Goal: Information Seeking & Learning: Learn about a topic

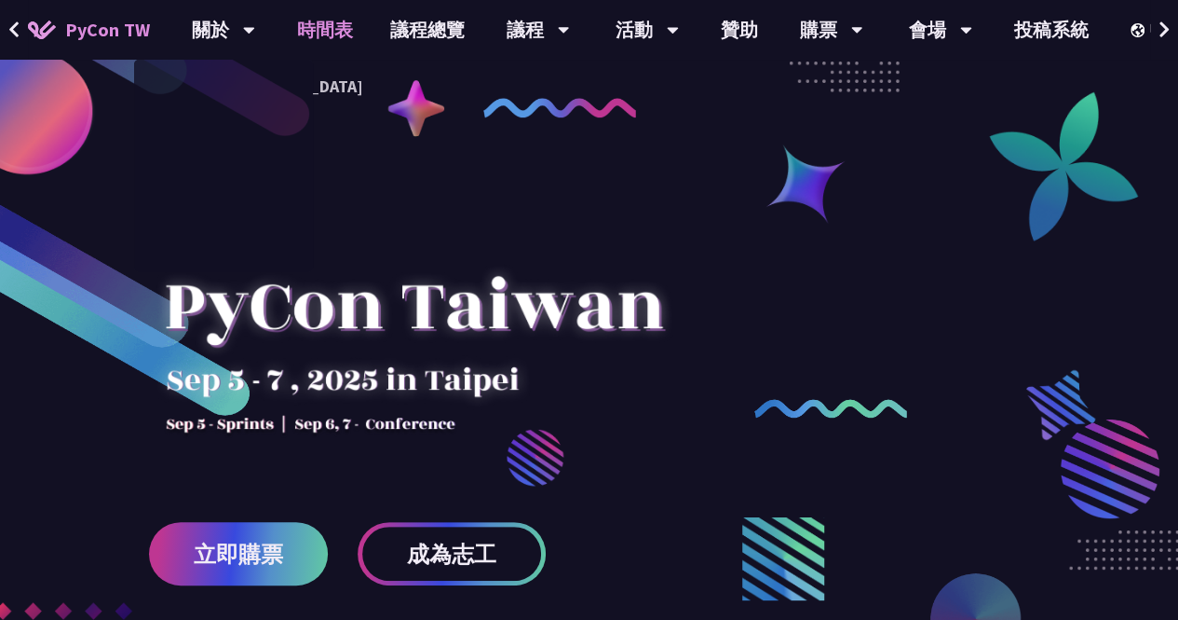
click at [327, 21] on link "時間表" at bounding box center [325, 30] width 93 height 60
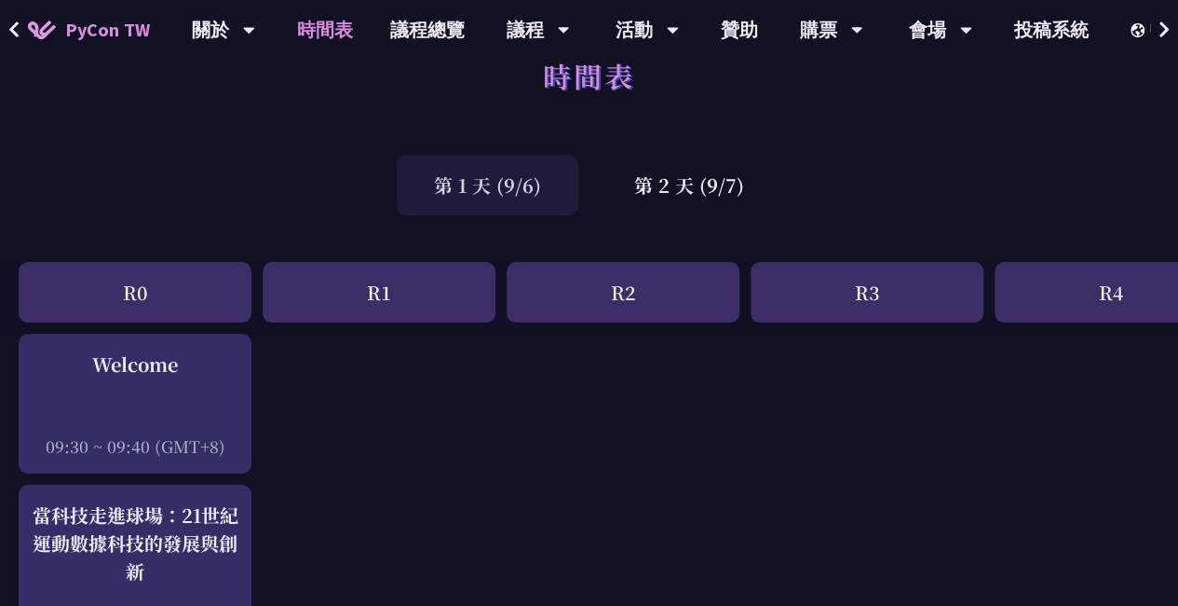
scroll to position [17, 0]
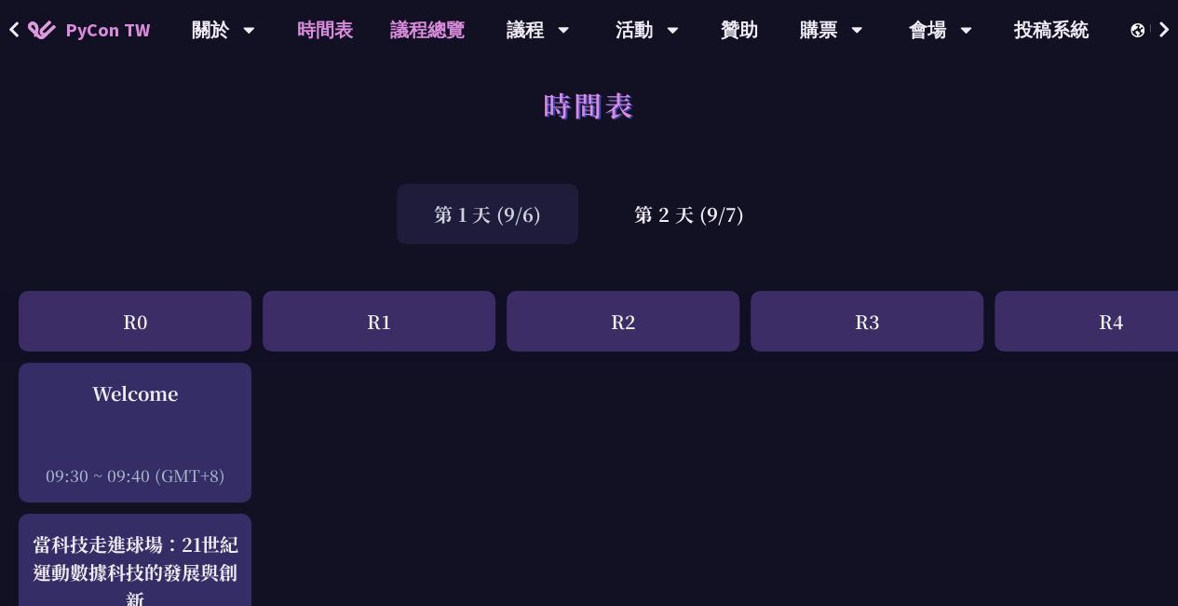
click at [435, 33] on link "議程總覽" at bounding box center [428, 30] width 112 height 60
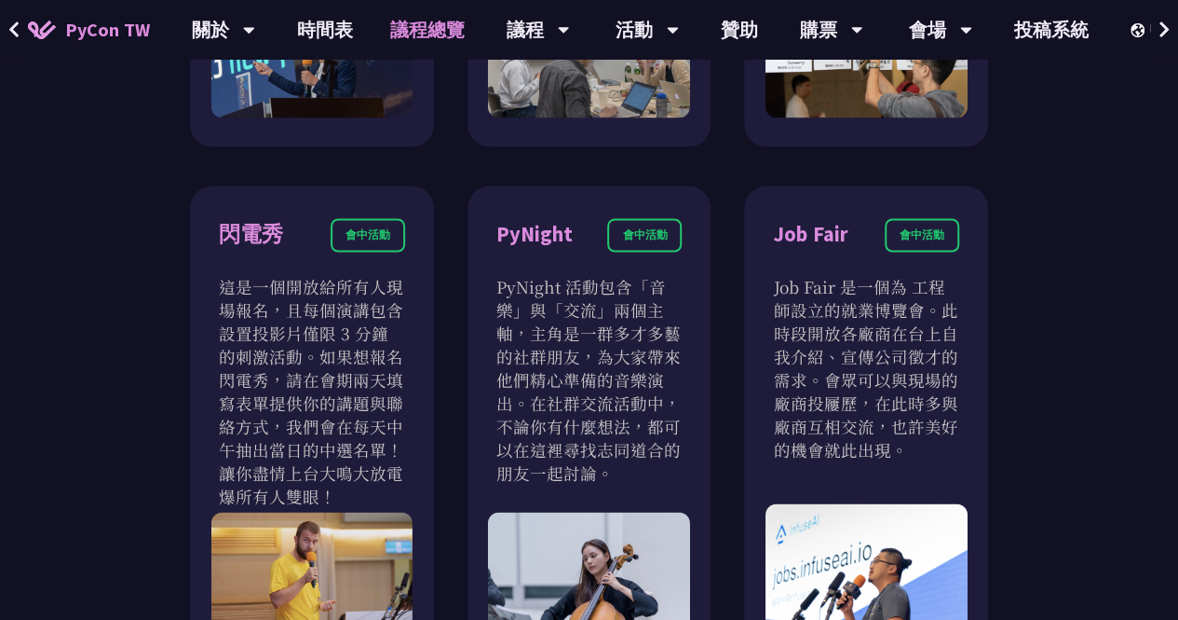
scroll to position [1171, 0]
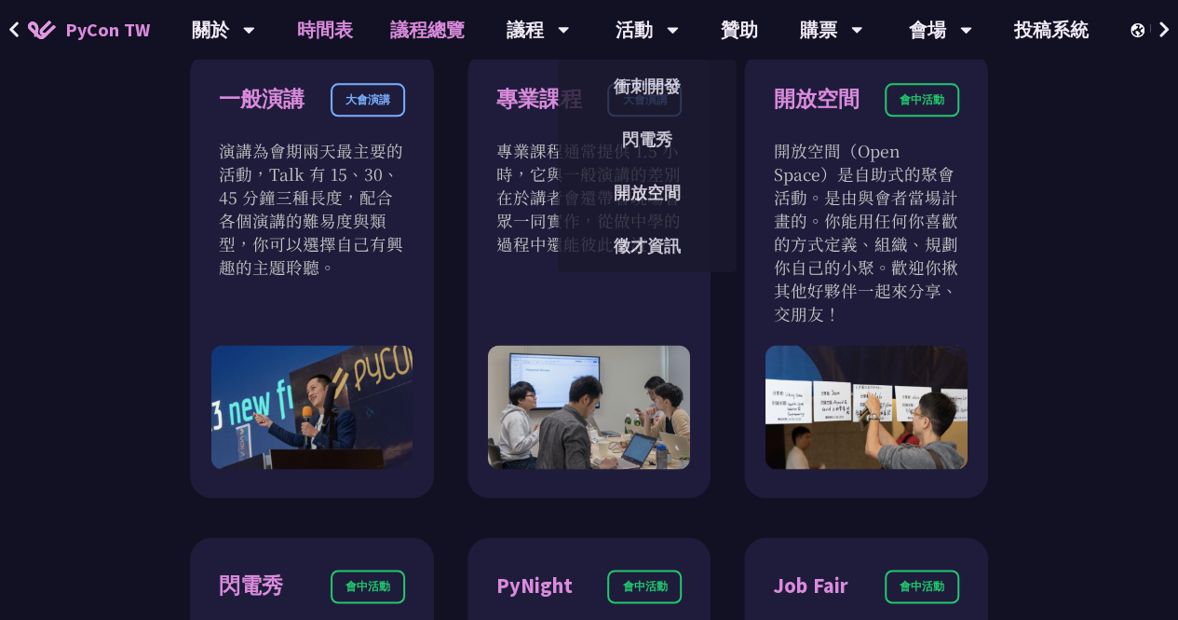
click at [332, 28] on link "時間表" at bounding box center [325, 30] width 93 height 60
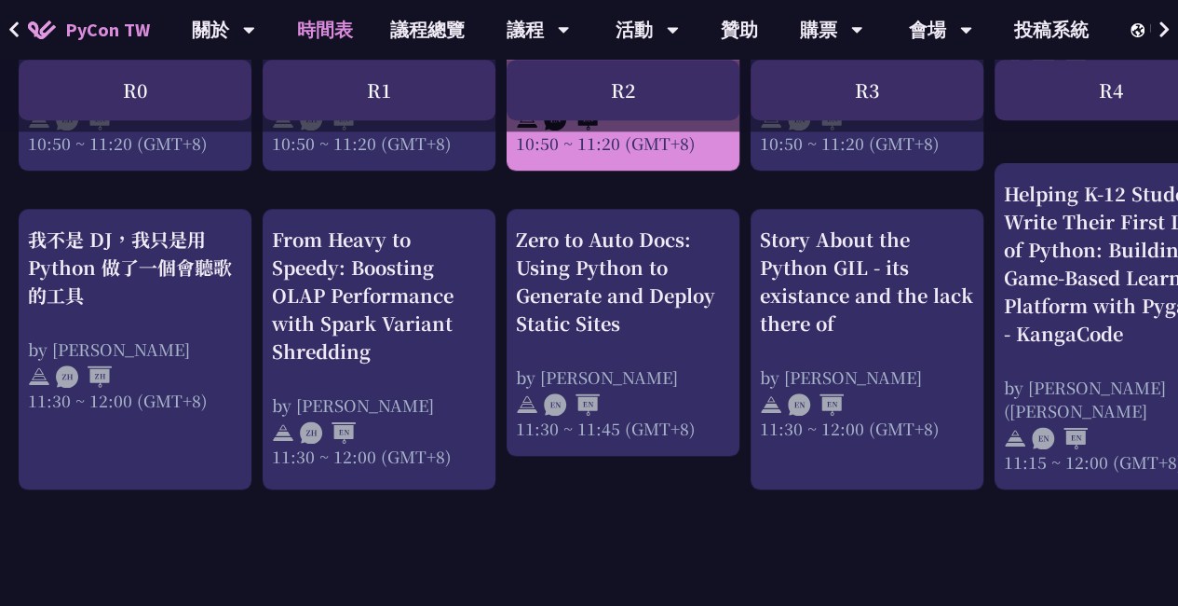
scroll to position [916, 0]
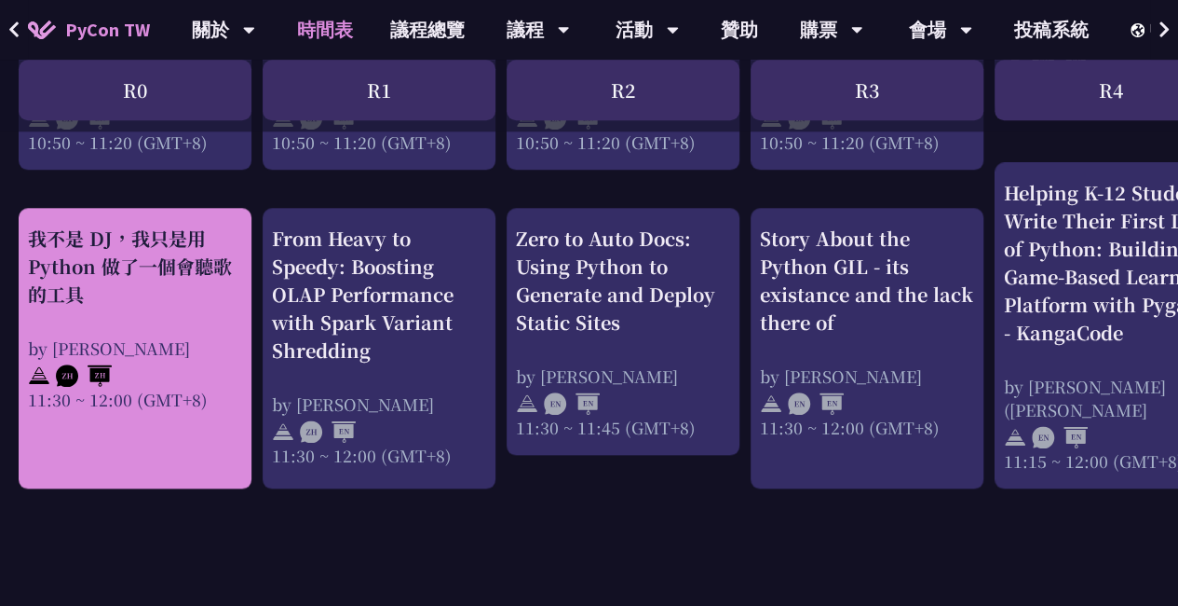
click at [156, 285] on div "我不是 DJ，我只是用 Python 做了一個會聽歌的工具" at bounding box center [135, 267] width 214 height 84
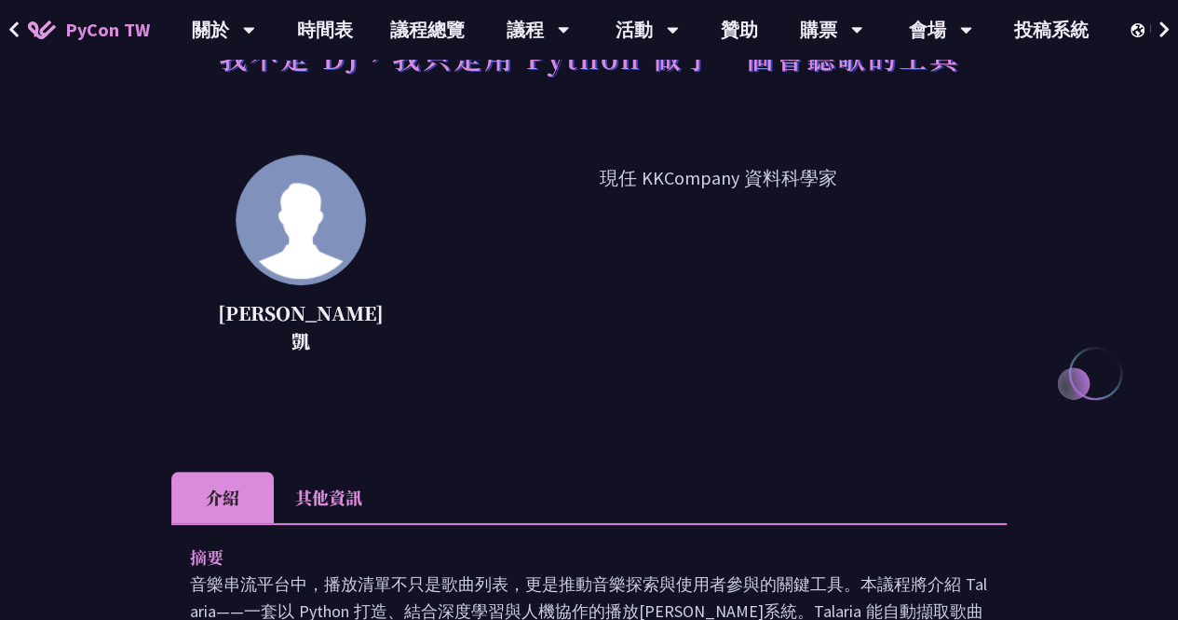
scroll to position [105, 0]
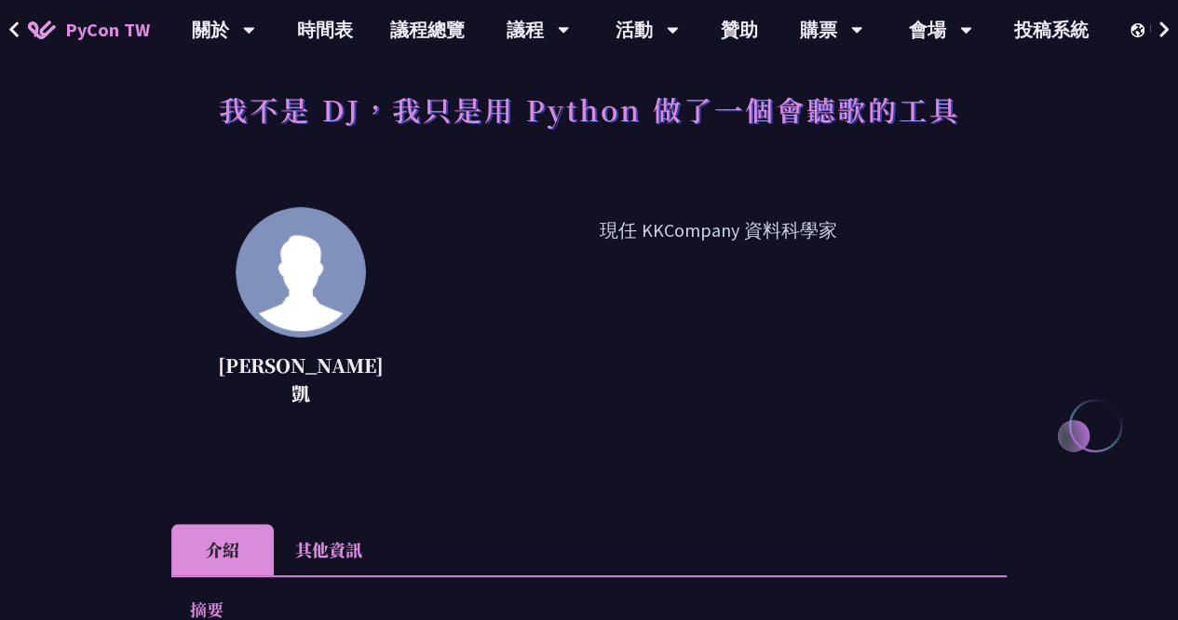
click at [328, 532] on li "其他資訊" at bounding box center [329, 549] width 110 height 51
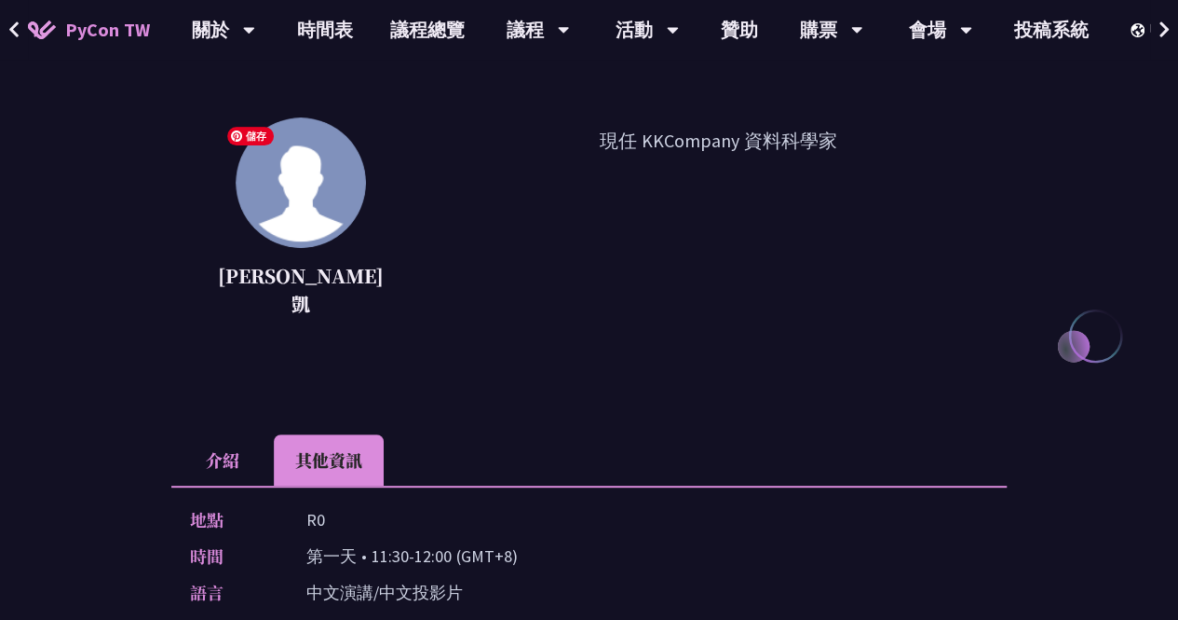
scroll to position [198, 0]
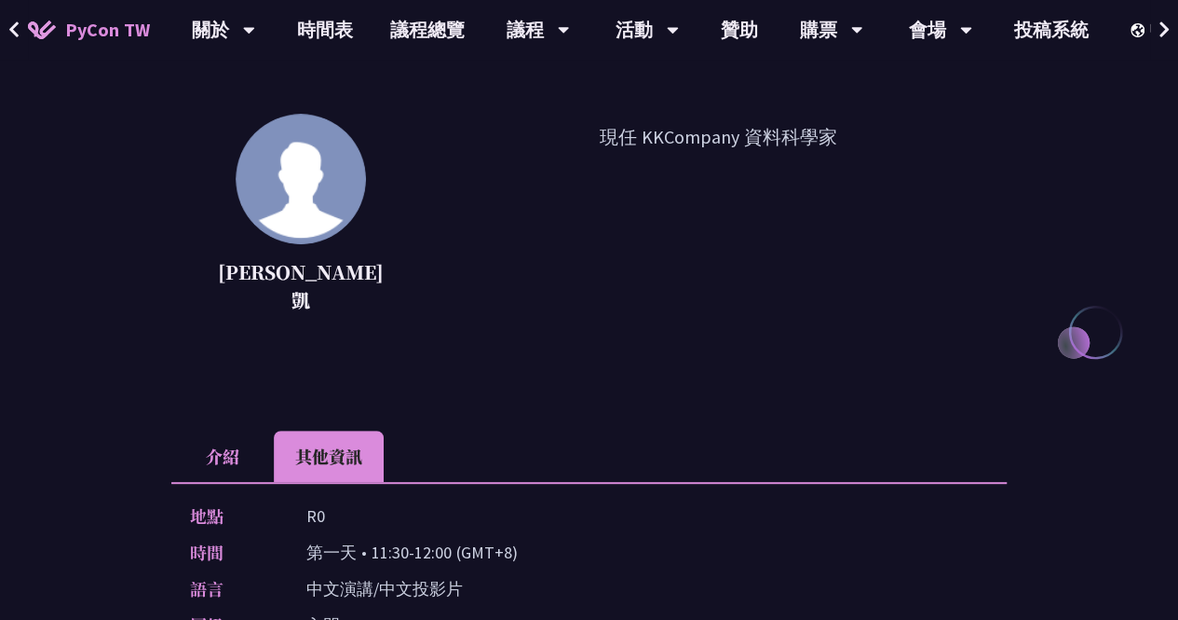
click at [216, 430] on li "介紹" at bounding box center [222, 455] width 102 height 51
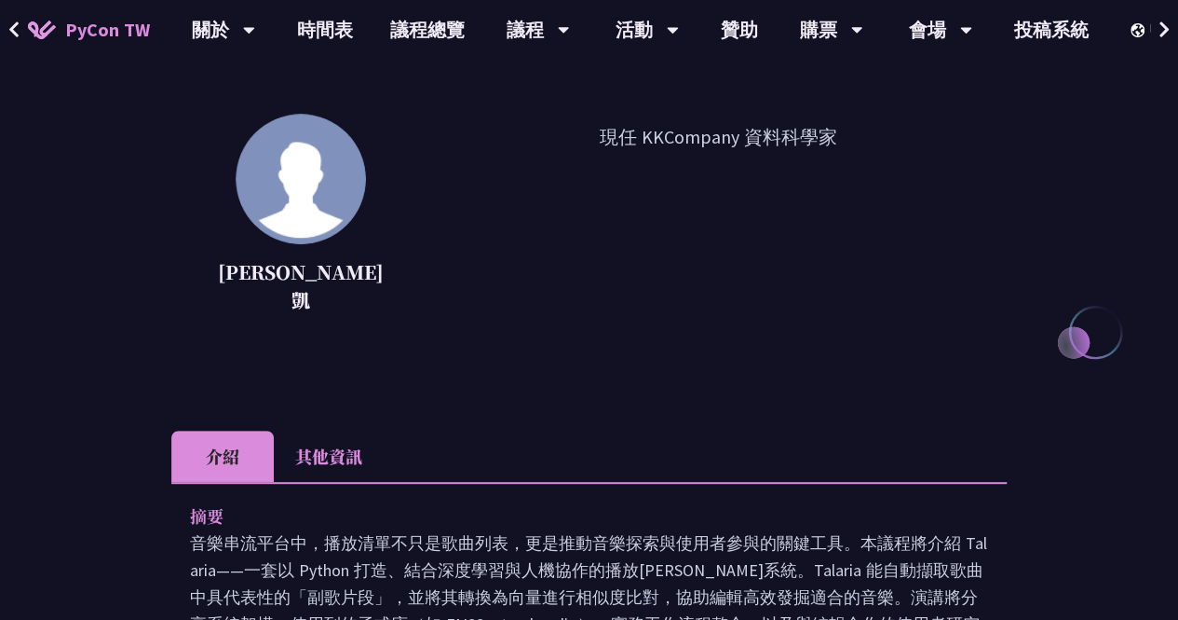
scroll to position [0, 0]
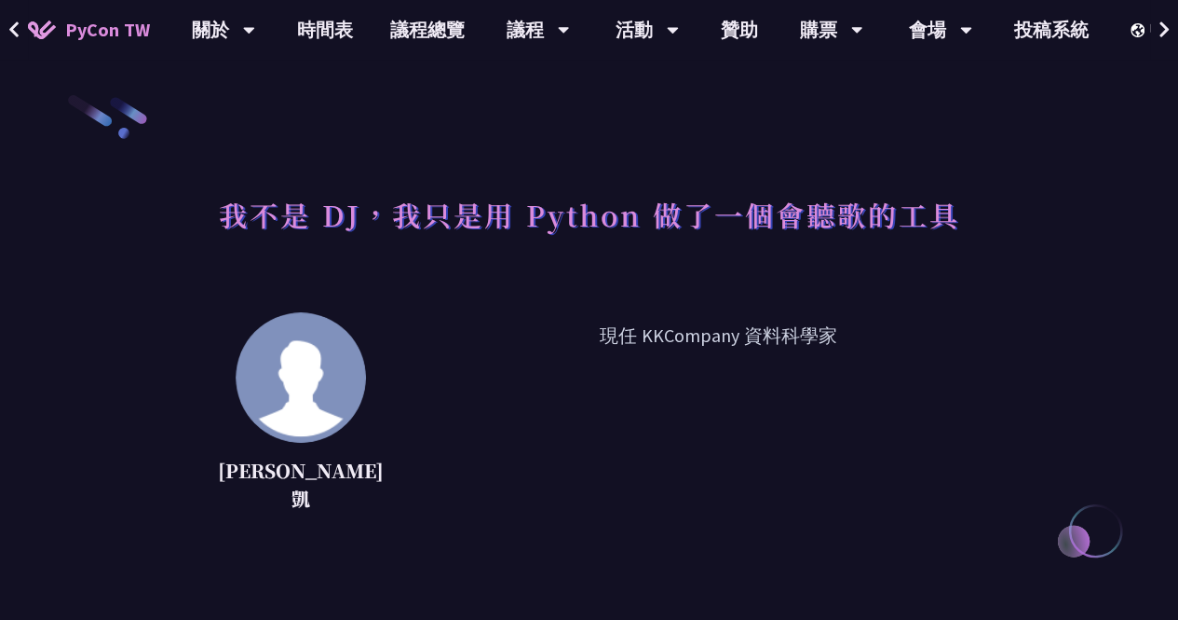
click at [953, 280] on div "我不是 DJ，我只是用 Python 做了一個會聽歌的工具" at bounding box center [589, 235] width 836 height 98
